Goal: Transaction & Acquisition: Purchase product/service

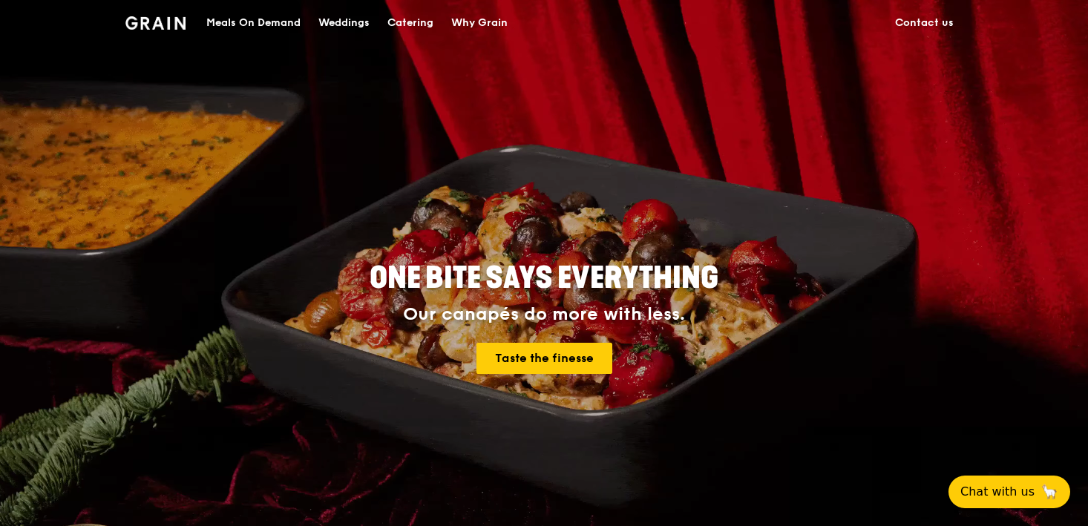
click at [260, 22] on div "Meals On Demand" at bounding box center [253, 23] width 94 height 45
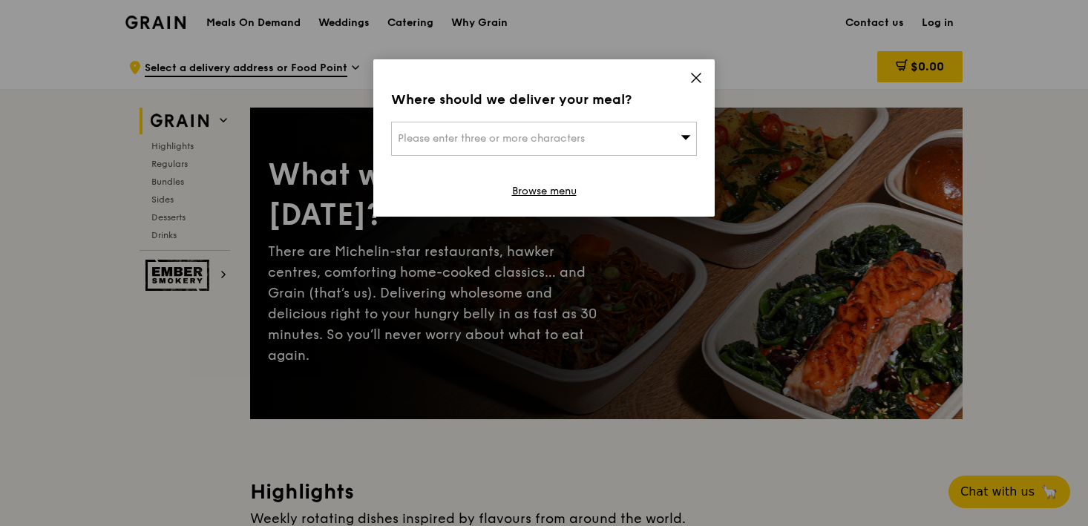
click at [579, 139] on span "Please enter three or more characters" at bounding box center [491, 138] width 187 height 13
click at [544, 136] on input "search" at bounding box center [544, 138] width 304 height 33
click at [692, 79] on icon at bounding box center [695, 77] width 13 height 13
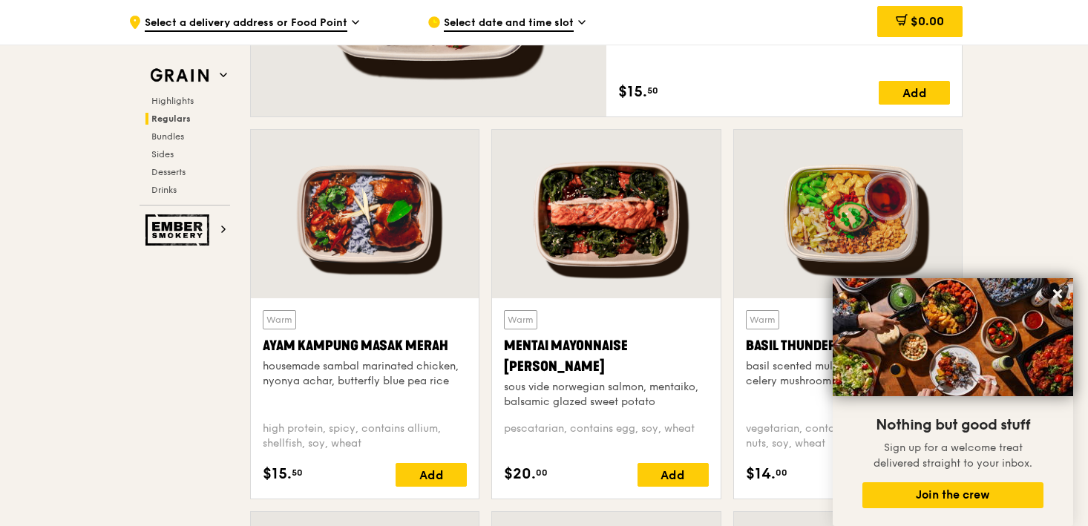
scroll to position [1281, 0]
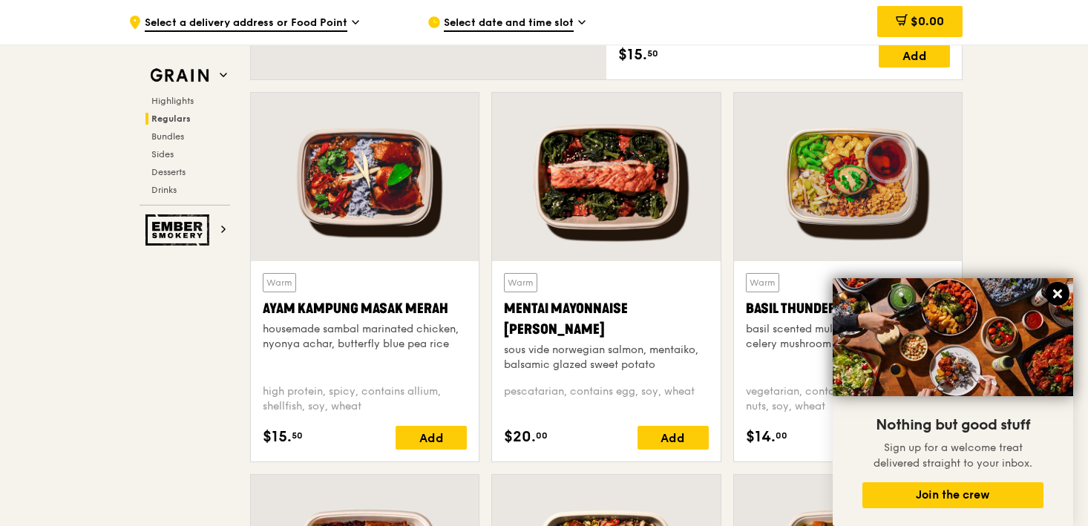
click at [1058, 292] on icon at bounding box center [1057, 293] width 13 height 13
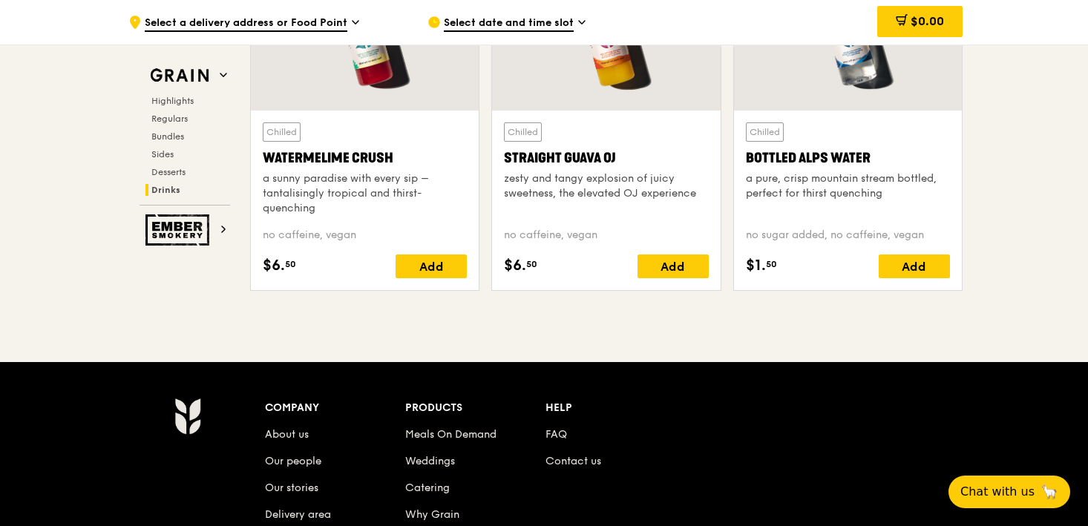
scroll to position [6283, 0]
